Goal: Use online tool/utility: Utilize a website feature to perform a specific function

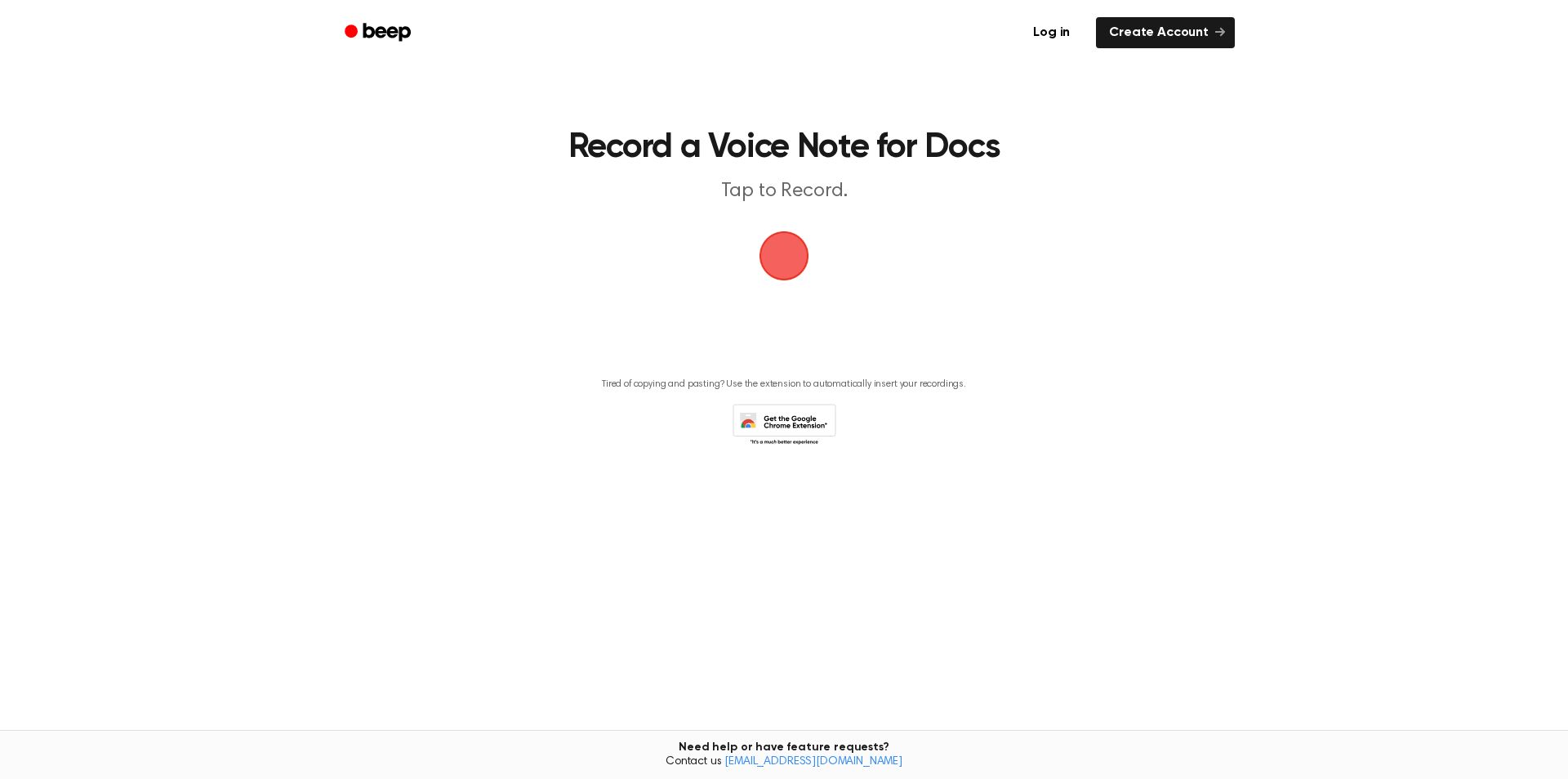
click at [789, 270] on span "button" at bounding box center [784, 256] width 92 height 92
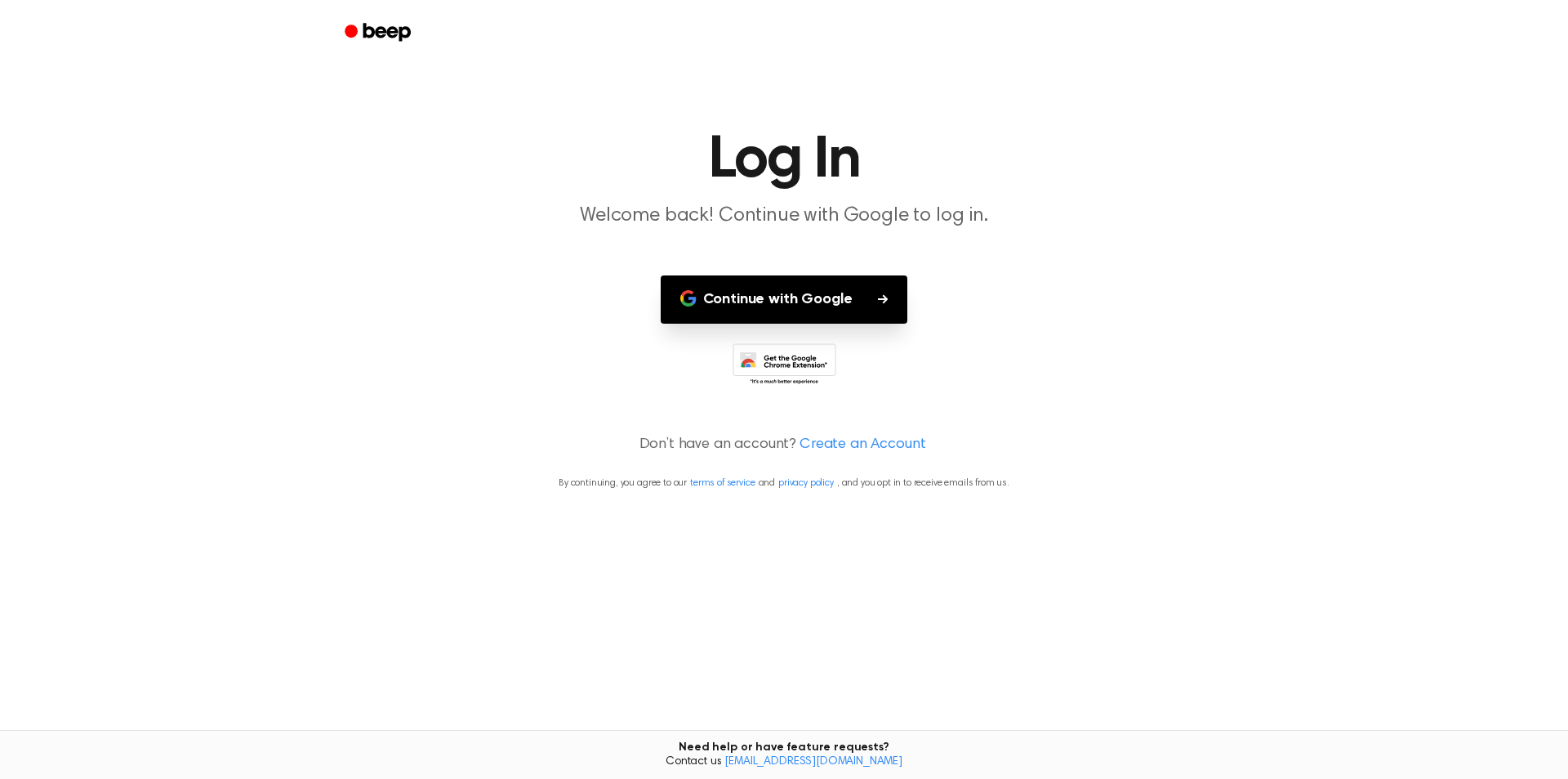
click at [884, 304] on button "Continue with Google" at bounding box center [784, 299] width 248 height 48
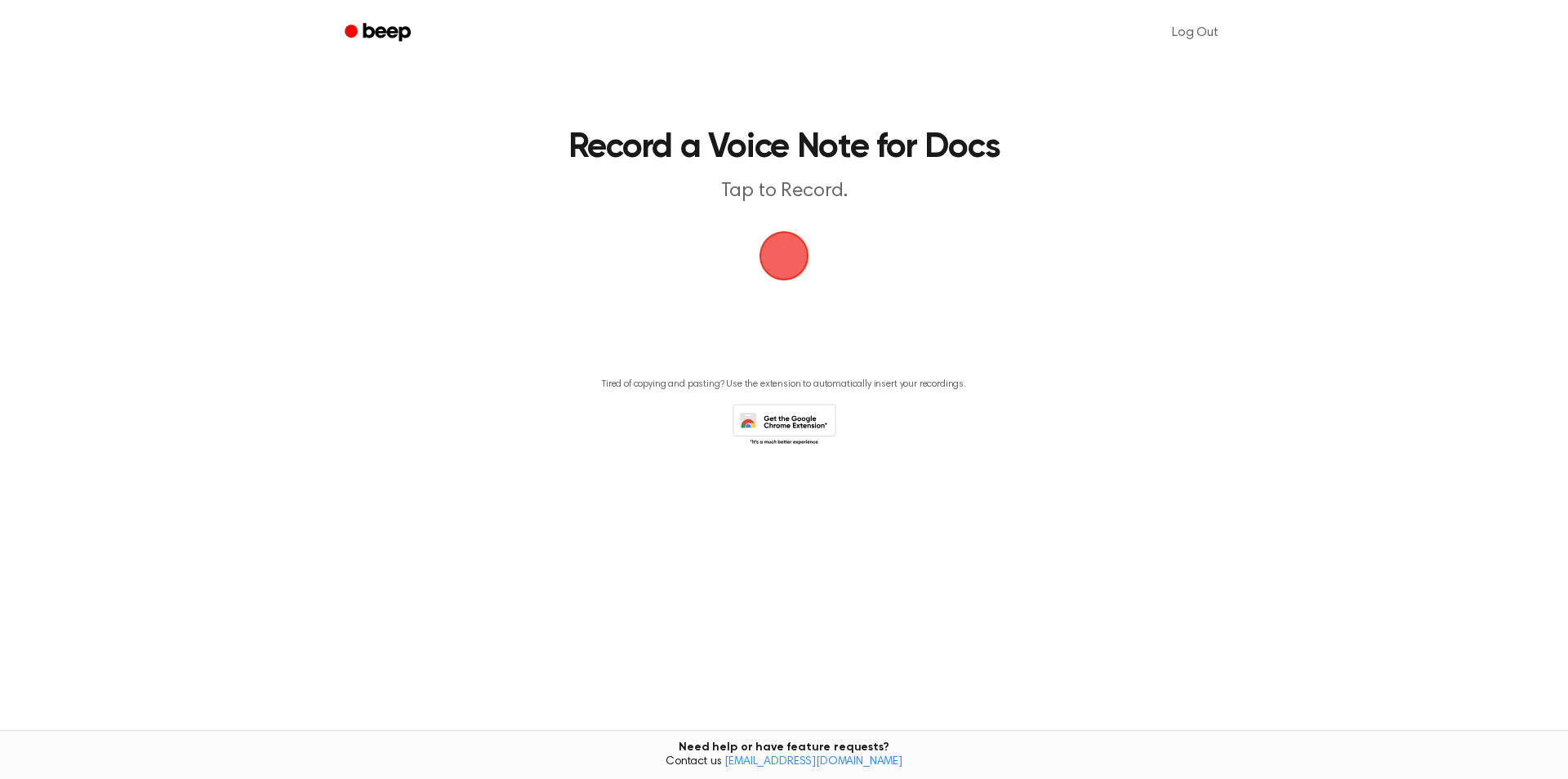
click at [795, 250] on span "button" at bounding box center [784, 256] width 77 height 77
click at [781, 259] on span "button" at bounding box center [784, 256] width 92 height 92
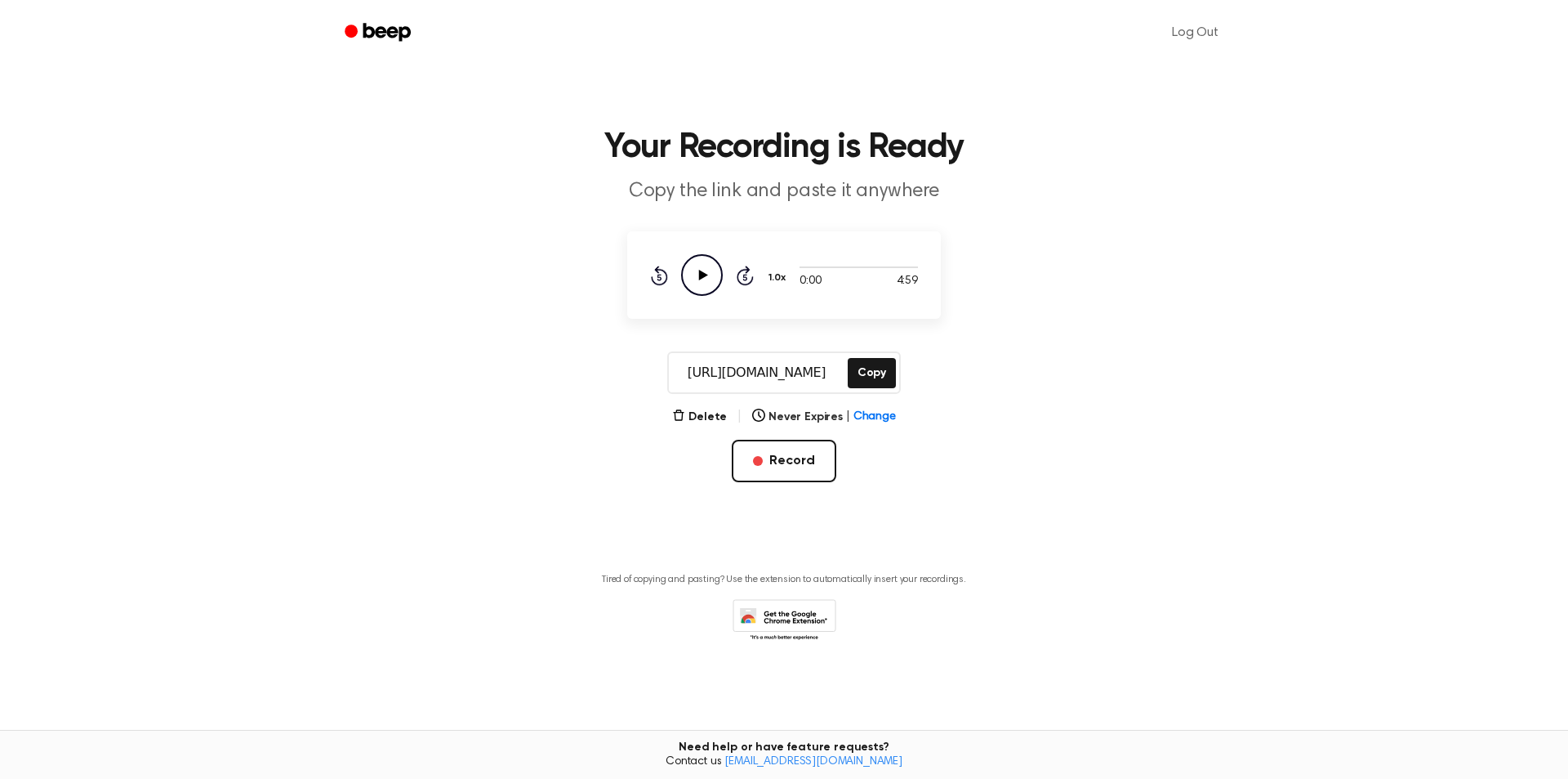
click at [706, 280] on icon "Play Audio" at bounding box center [702, 275] width 42 height 42
click at [871, 381] on button "Copy" at bounding box center [871, 372] width 48 height 30
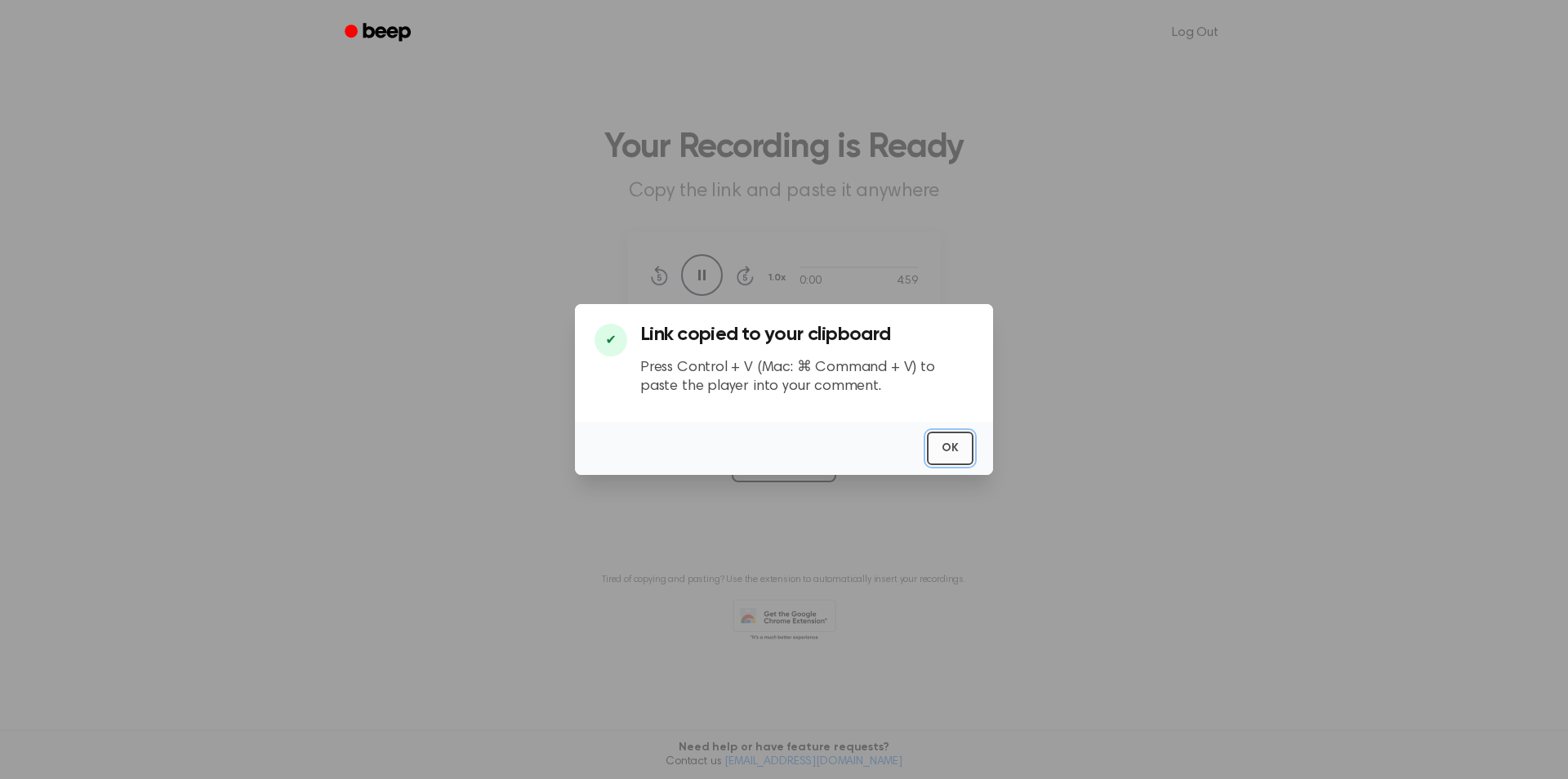
click at [955, 448] on button "OK" at bounding box center [950, 448] width 47 height 34
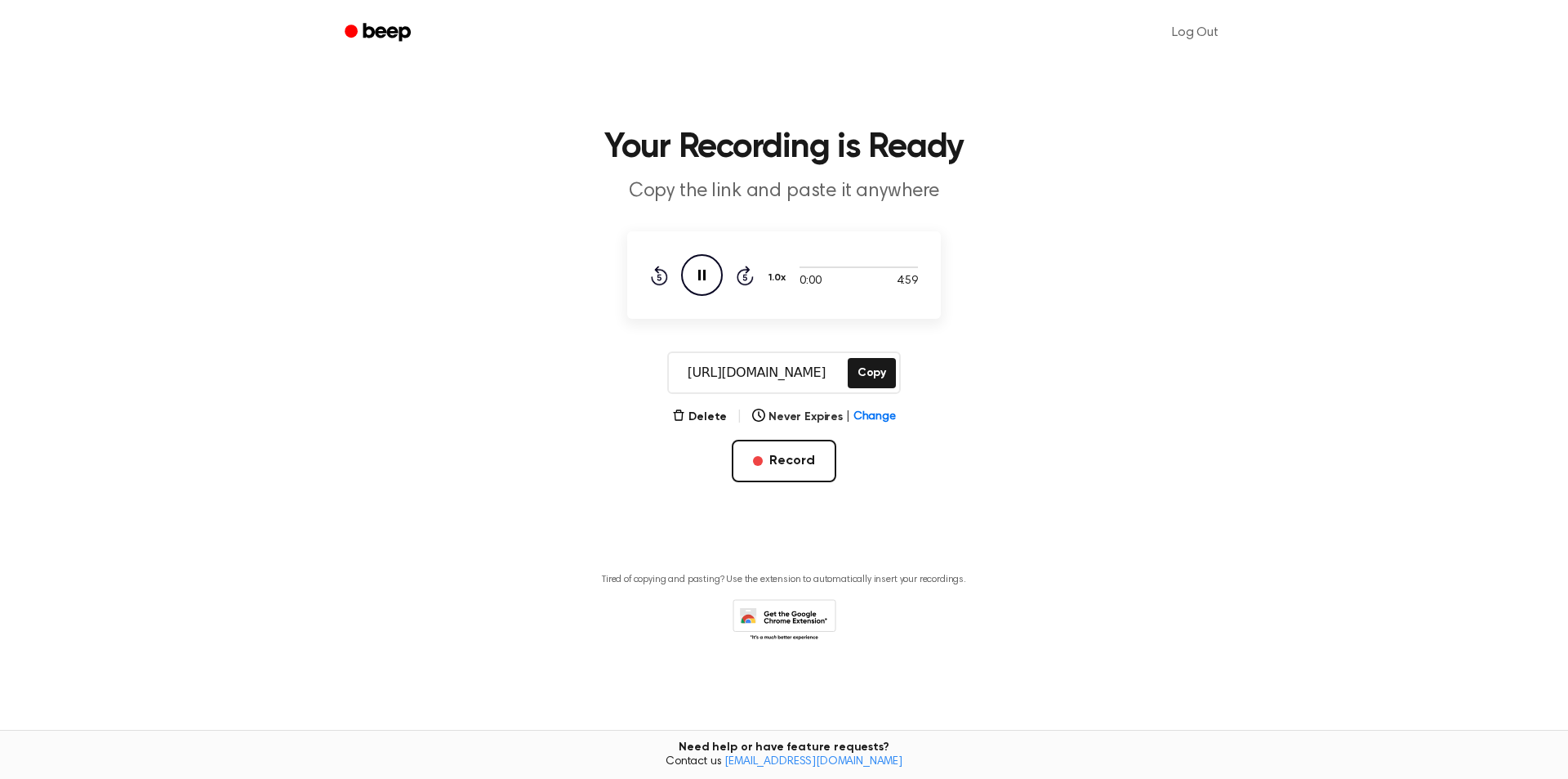
click at [709, 279] on icon "Pause Audio" at bounding box center [702, 275] width 42 height 42
click at [691, 272] on icon "Play Audio" at bounding box center [702, 275] width 42 height 42
click at [796, 268] on span at bounding box center [793, 268] width 13 height 13
click at [1207, 207] on main "Your Recording is Ready Copy the link and paste it anywhere 1:34 4:59 Your brow…" at bounding box center [784, 350] width 1568 height 700
drag, startPoint x: 682, startPoint y: 375, endPoint x: 843, endPoint y: 366, distance: 161.3
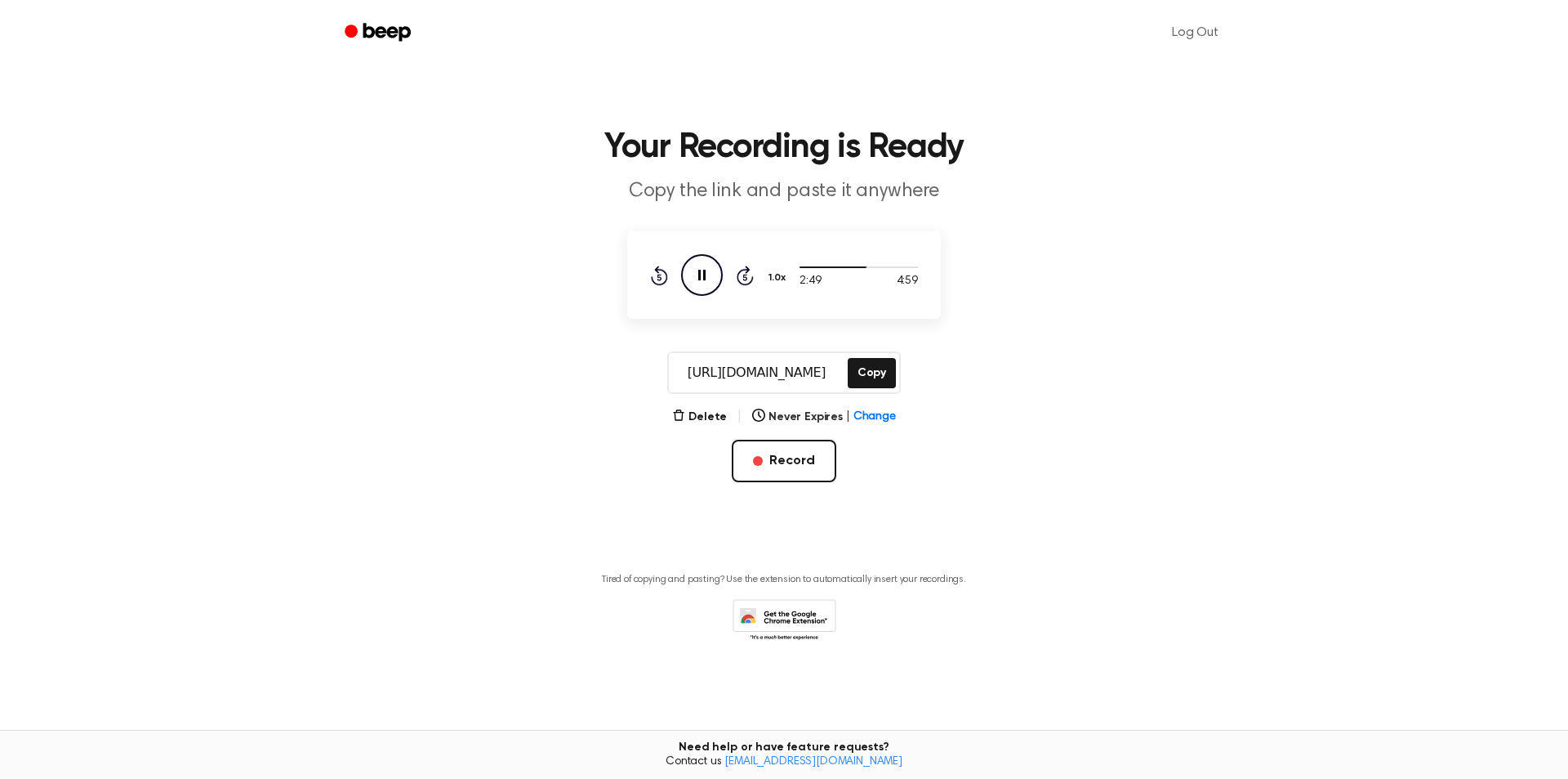
click at [843, 366] on input "[URL][DOMAIN_NAME]" at bounding box center [757, 372] width 176 height 39
click at [805, 466] on button "Record" at bounding box center [784, 461] width 104 height 43
click at [712, 283] on icon "Play Audio" at bounding box center [702, 275] width 42 height 42
click at [860, 373] on button "Copy" at bounding box center [871, 372] width 48 height 30
